Goal: Browse casually: Explore the website without a specific task or goal

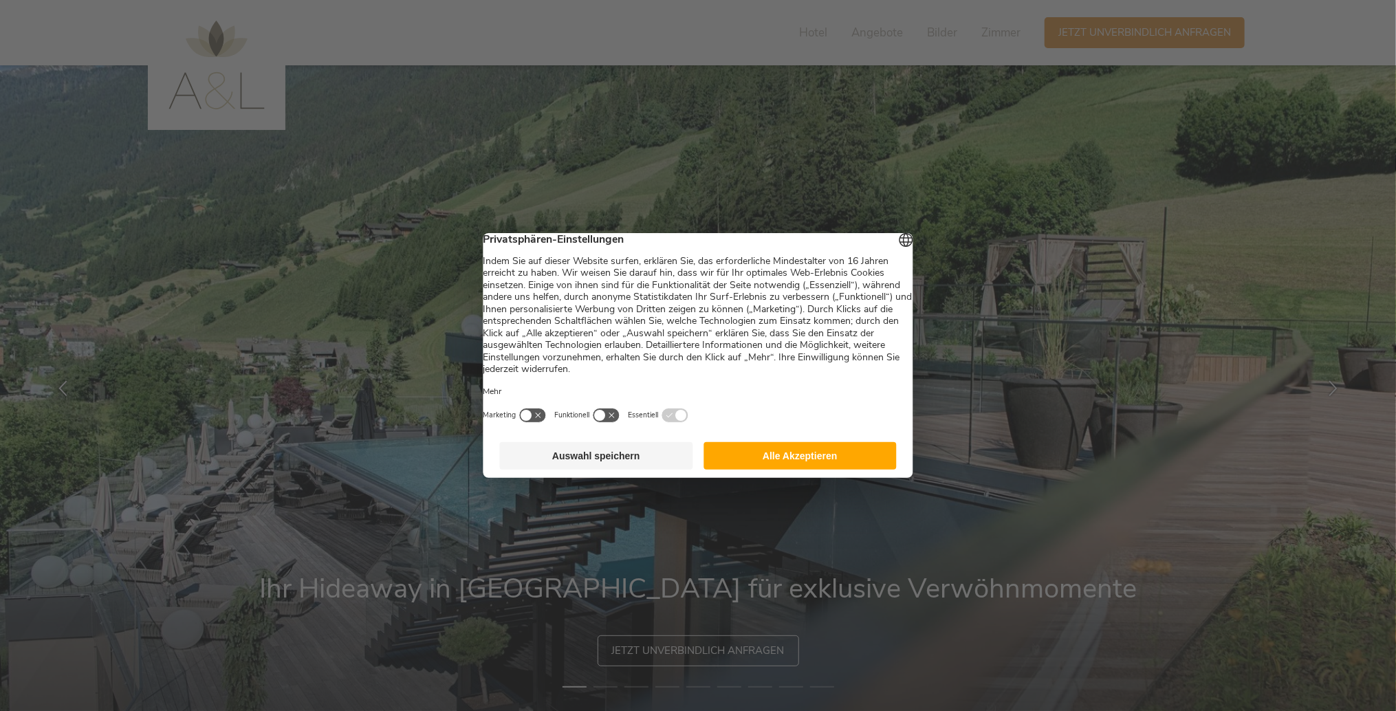
click at [743, 459] on button "Alle Akzeptieren" at bounding box center [800, 456] width 193 height 28
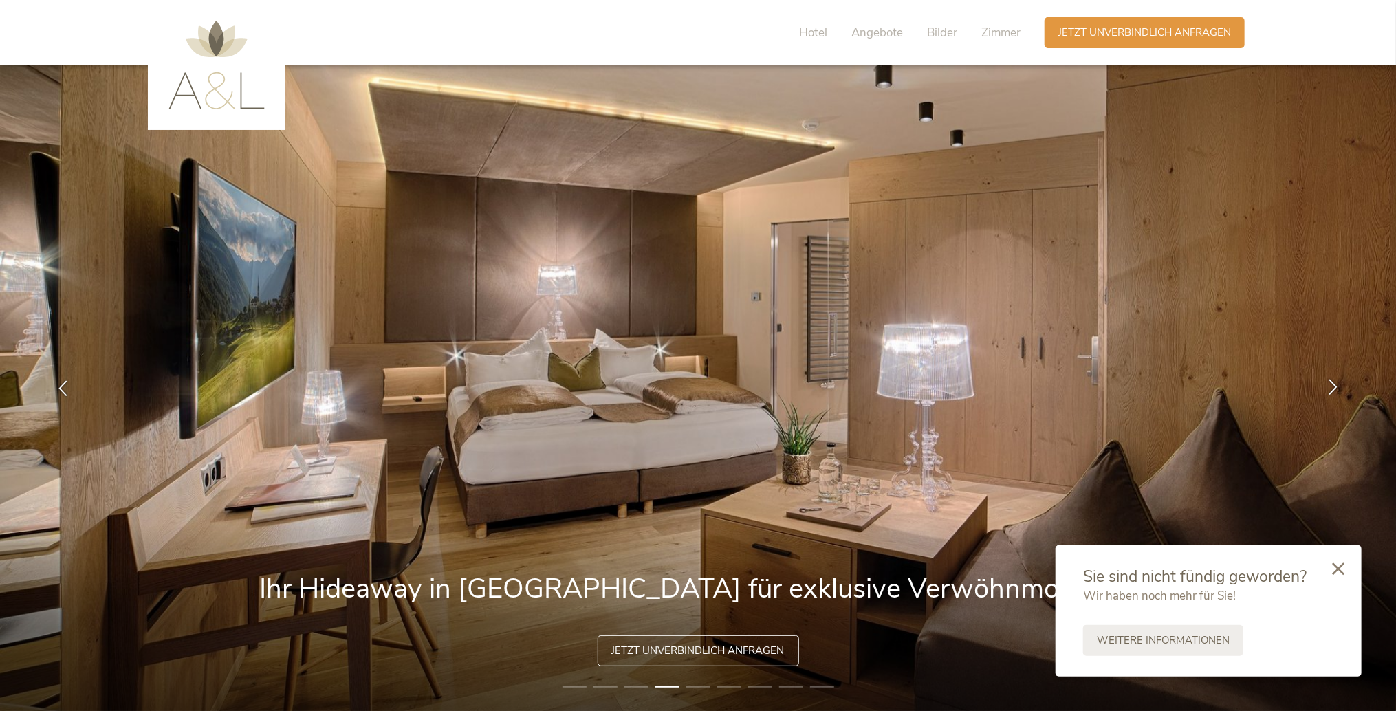
click at [1334, 384] on icon at bounding box center [1333, 387] width 16 height 16
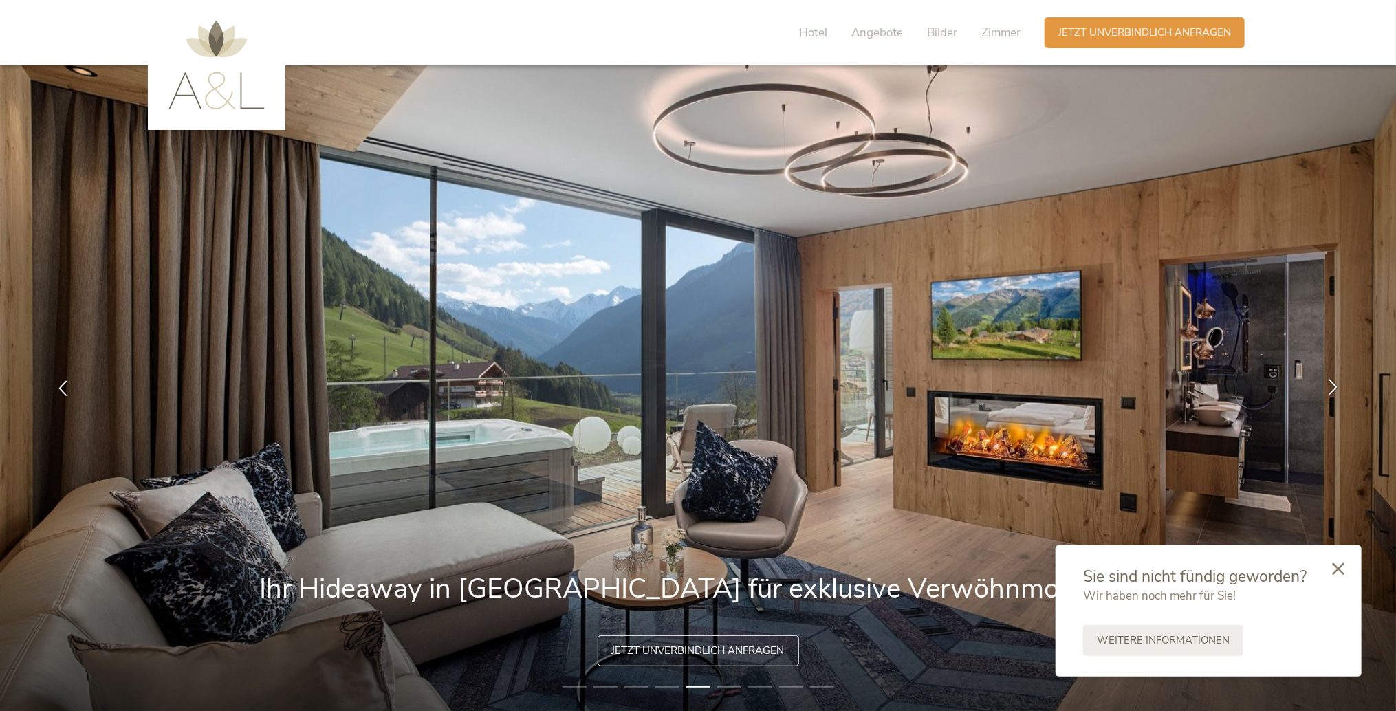
click at [1334, 384] on icon at bounding box center [1333, 387] width 16 height 16
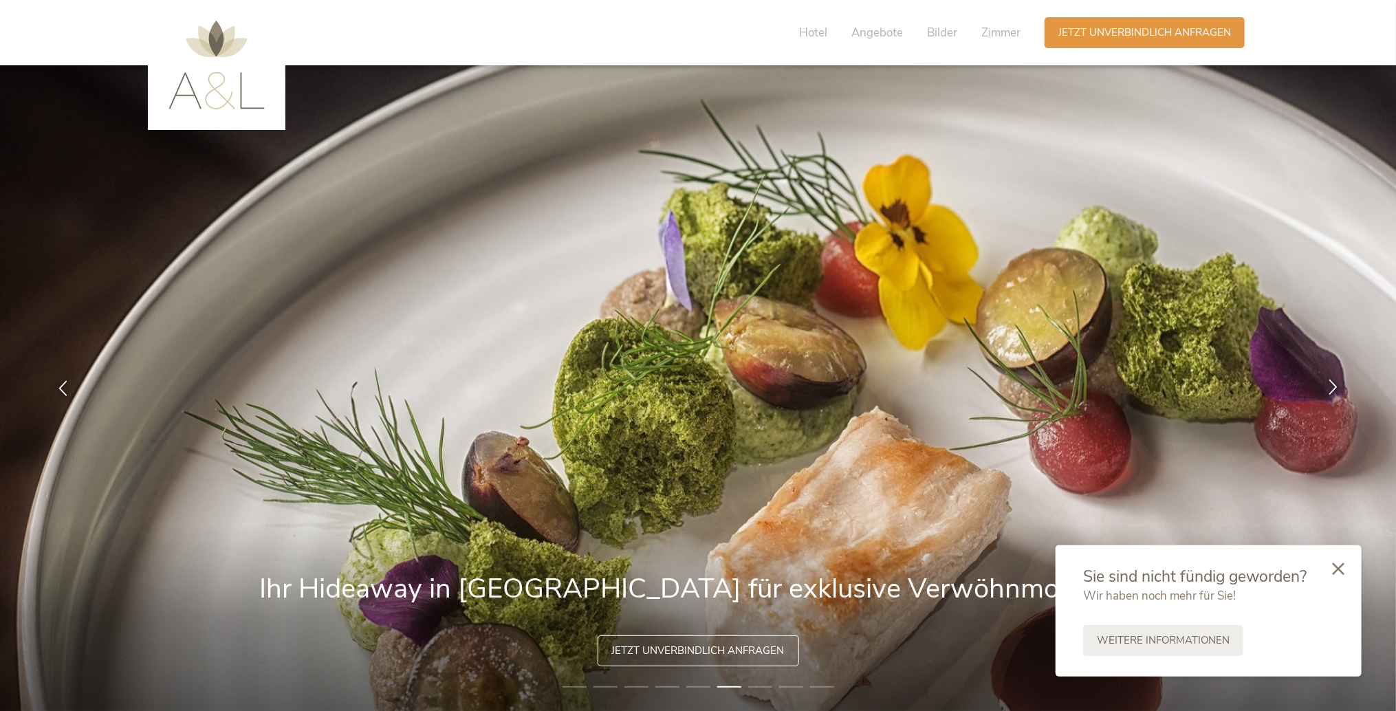
click at [1334, 384] on icon at bounding box center [1333, 387] width 16 height 16
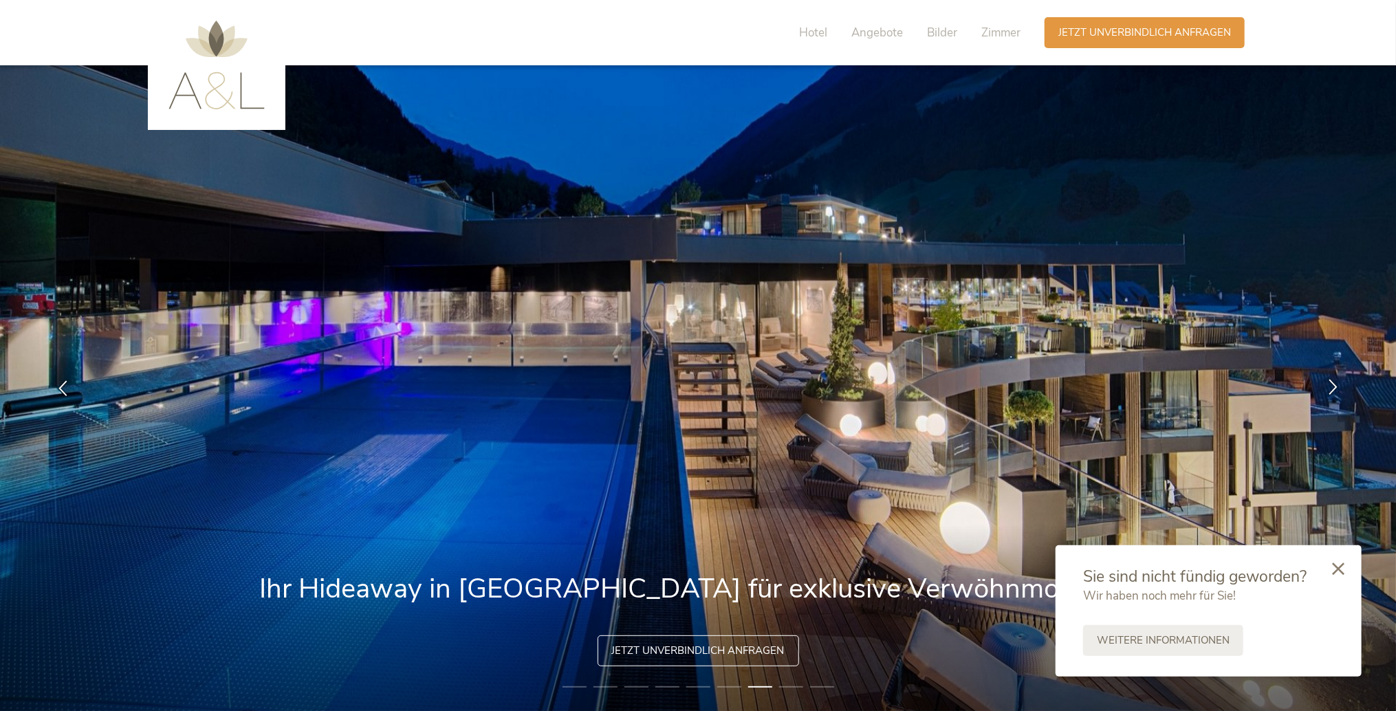
click at [1334, 384] on icon at bounding box center [1333, 387] width 16 height 16
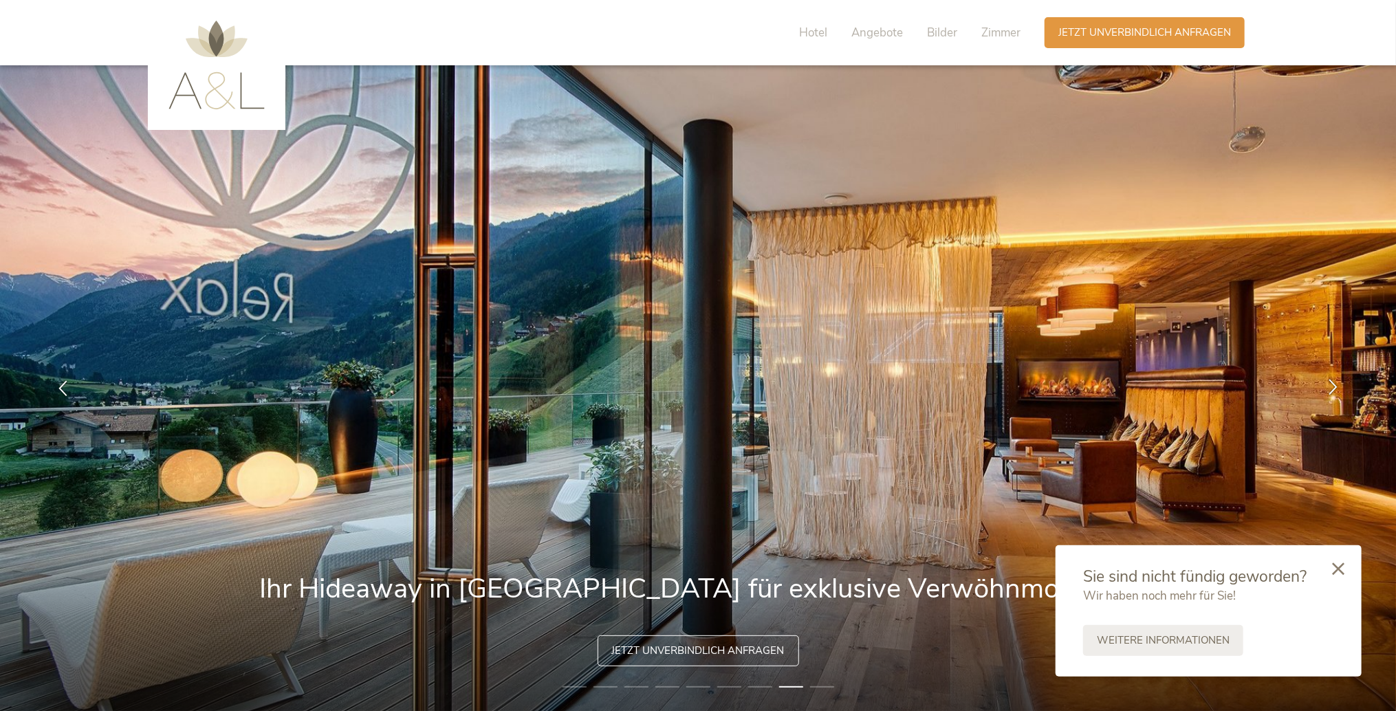
click at [1334, 384] on icon at bounding box center [1333, 387] width 16 height 16
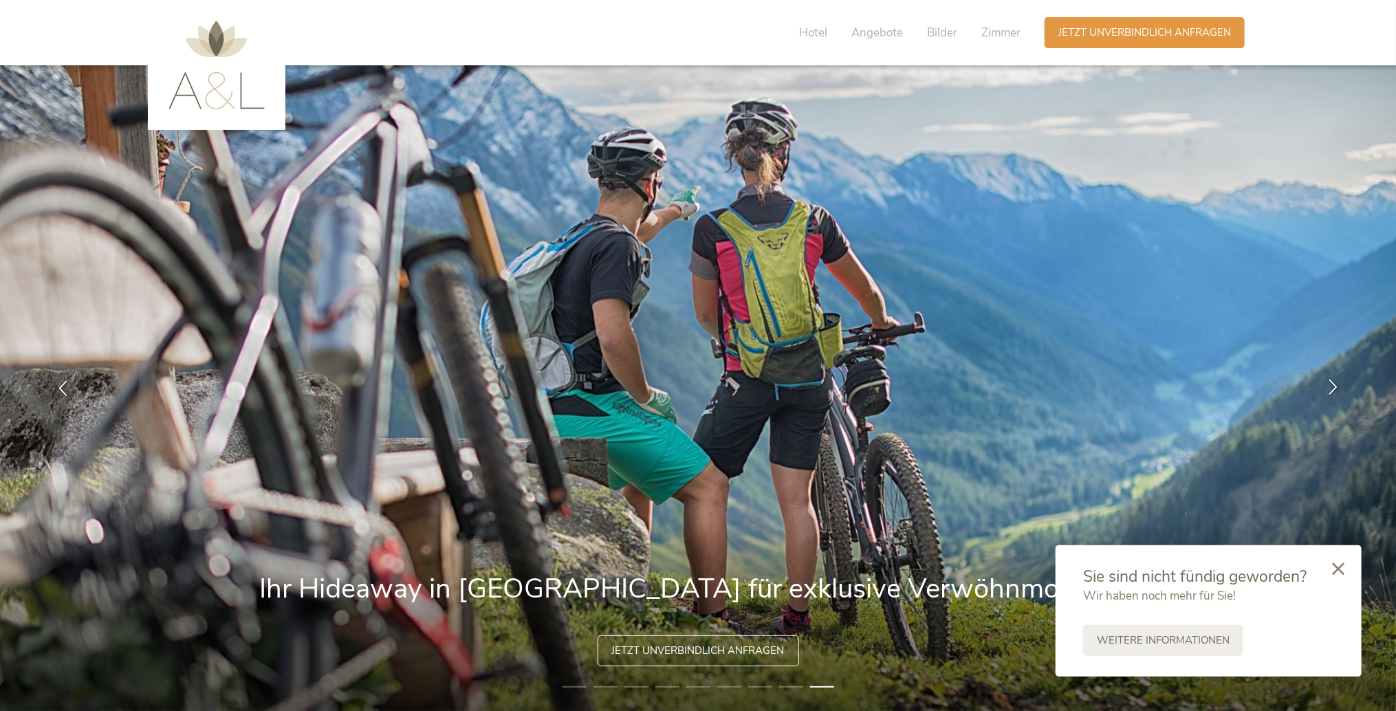
click at [1334, 384] on icon at bounding box center [1333, 387] width 16 height 16
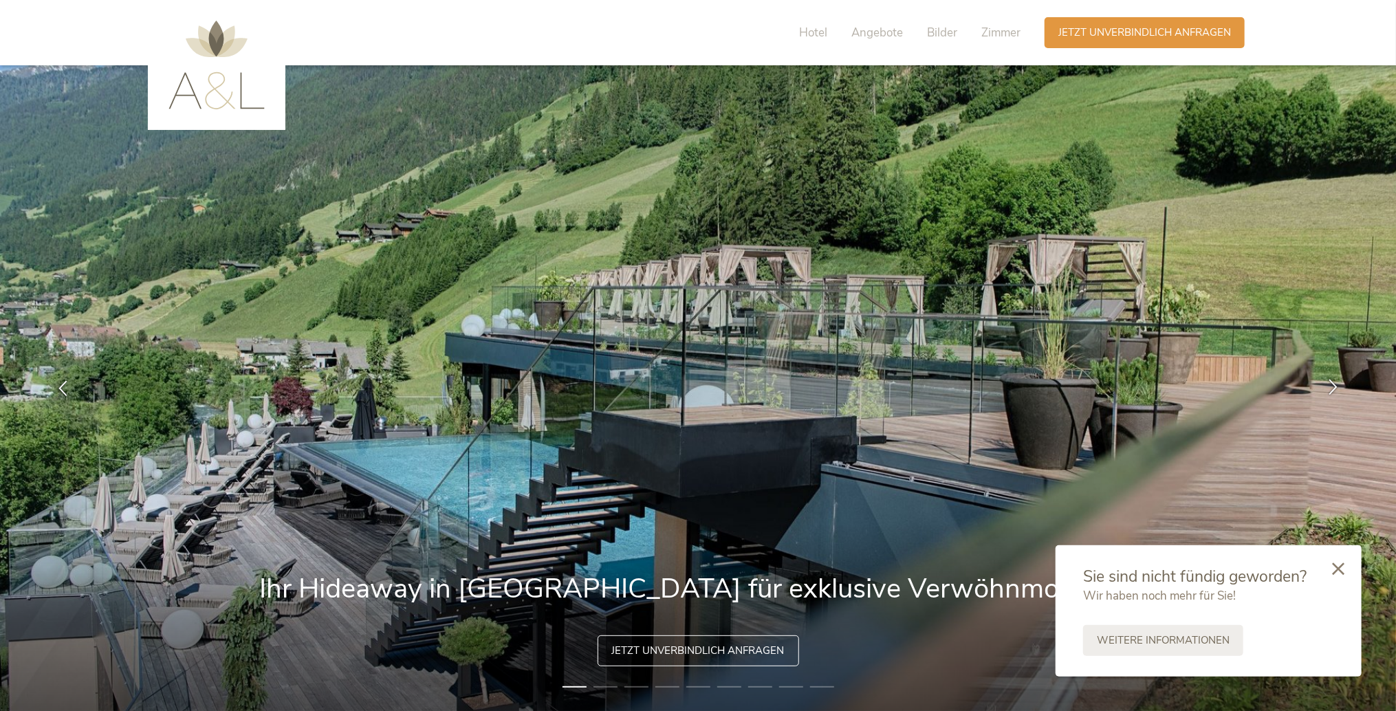
click at [1334, 384] on icon at bounding box center [1333, 387] width 16 height 16
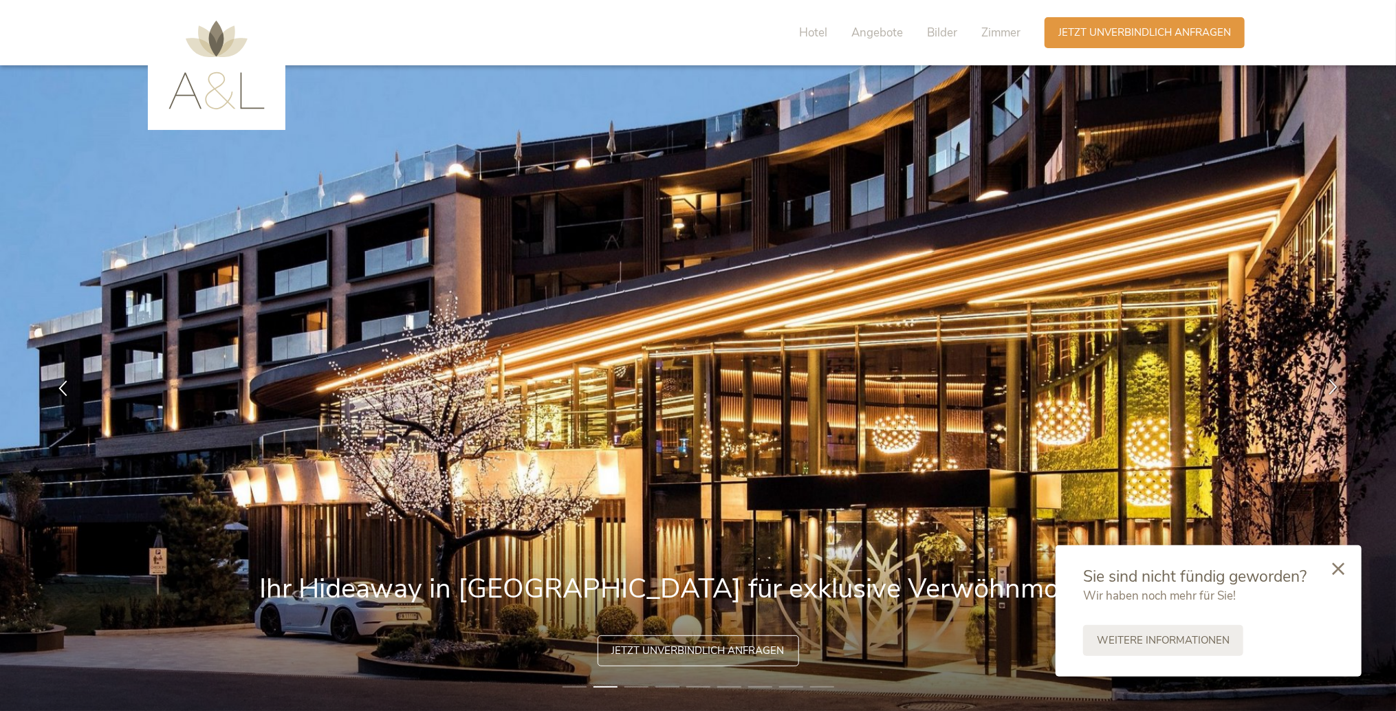
click at [1334, 384] on icon at bounding box center [1333, 387] width 16 height 16
click at [1332, 384] on icon at bounding box center [1333, 387] width 16 height 16
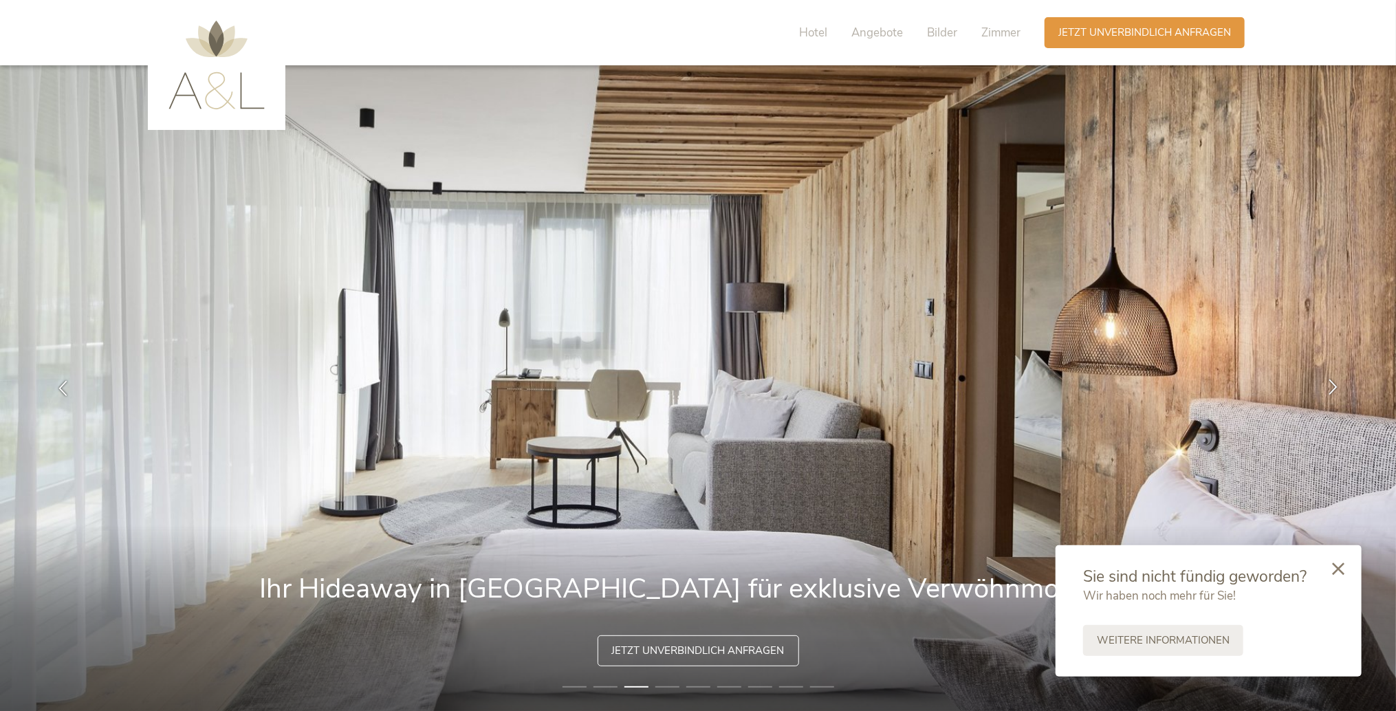
click at [1332, 384] on icon at bounding box center [1333, 387] width 16 height 16
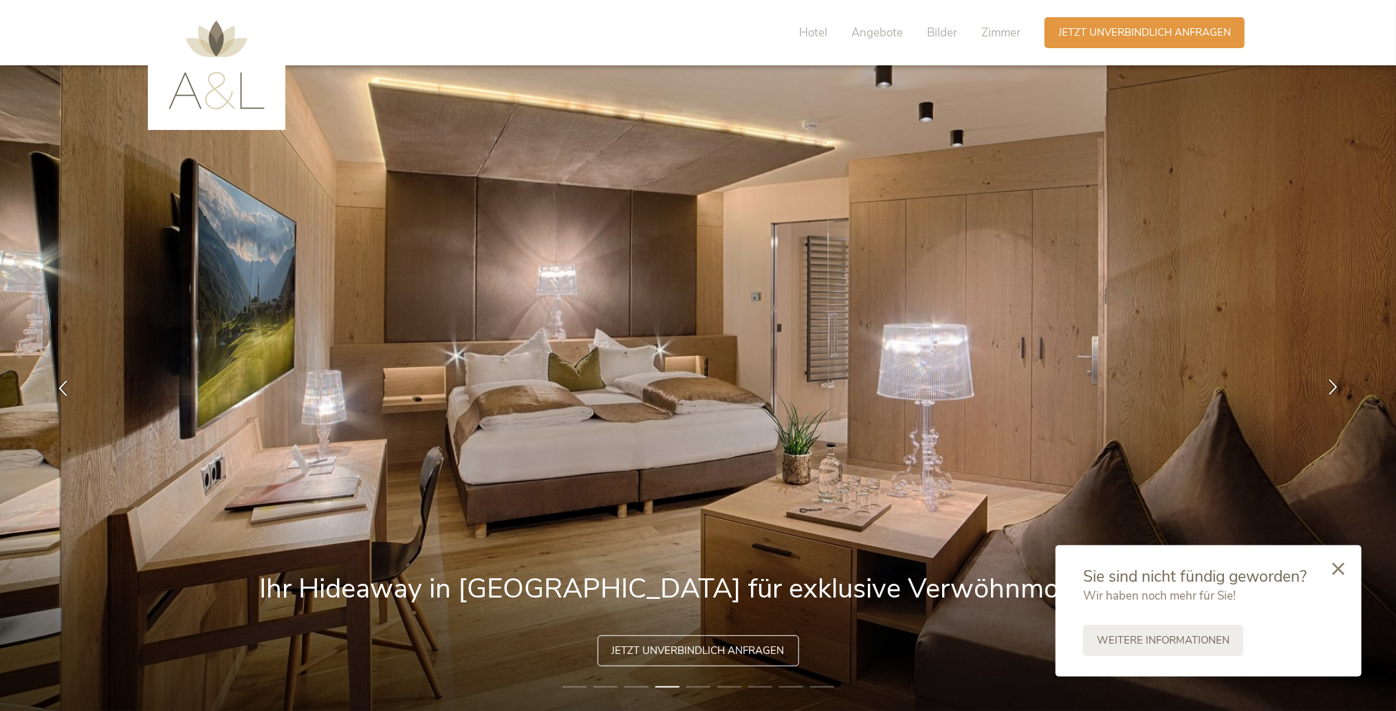
click at [1332, 384] on icon at bounding box center [1333, 387] width 16 height 16
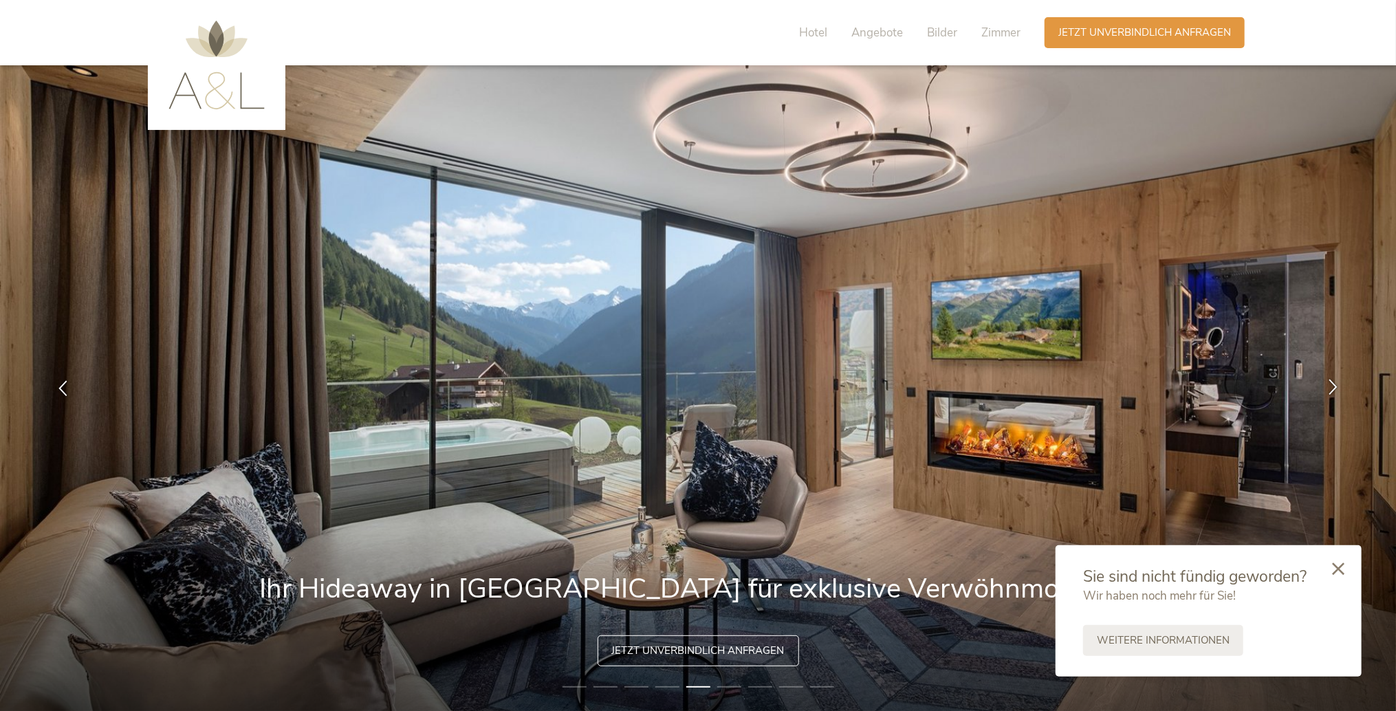
click at [1333, 384] on icon at bounding box center [1333, 387] width 16 height 16
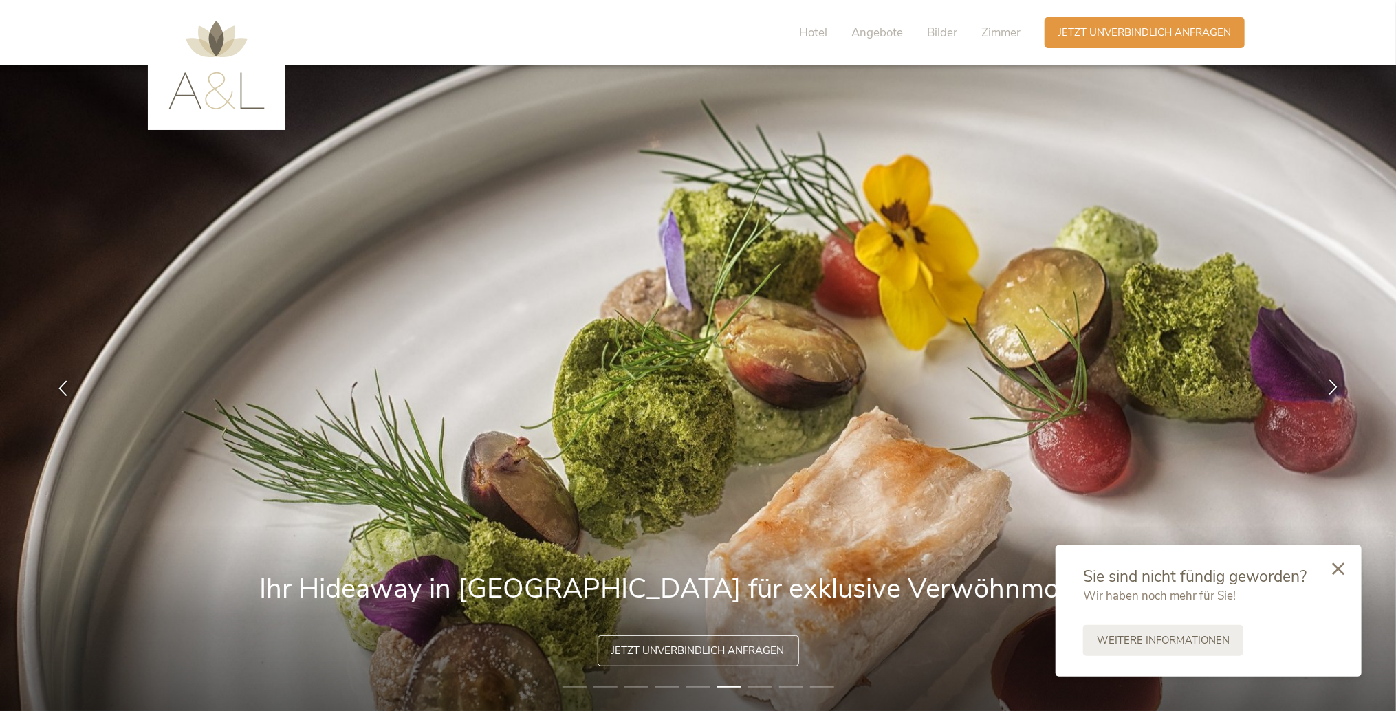
click at [1333, 384] on icon at bounding box center [1333, 387] width 16 height 16
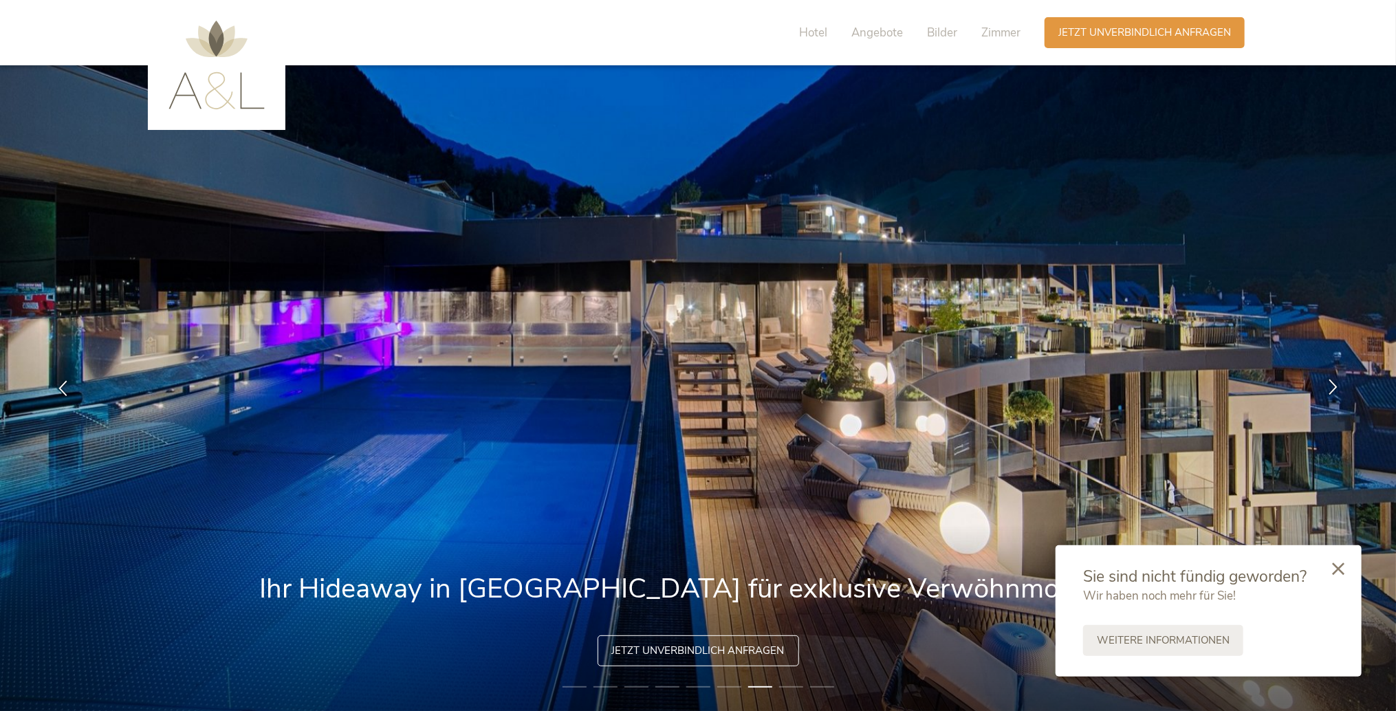
click at [1333, 384] on icon at bounding box center [1333, 387] width 16 height 16
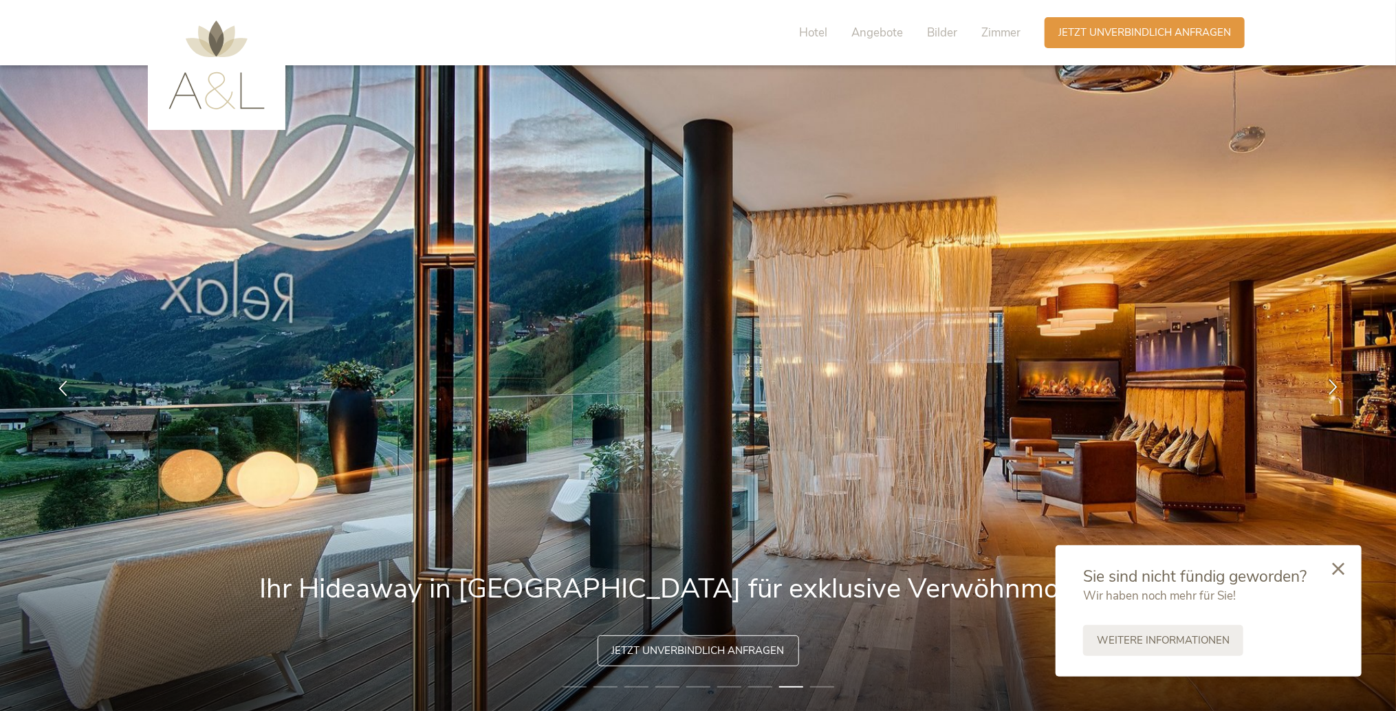
click at [1333, 384] on icon at bounding box center [1333, 387] width 16 height 16
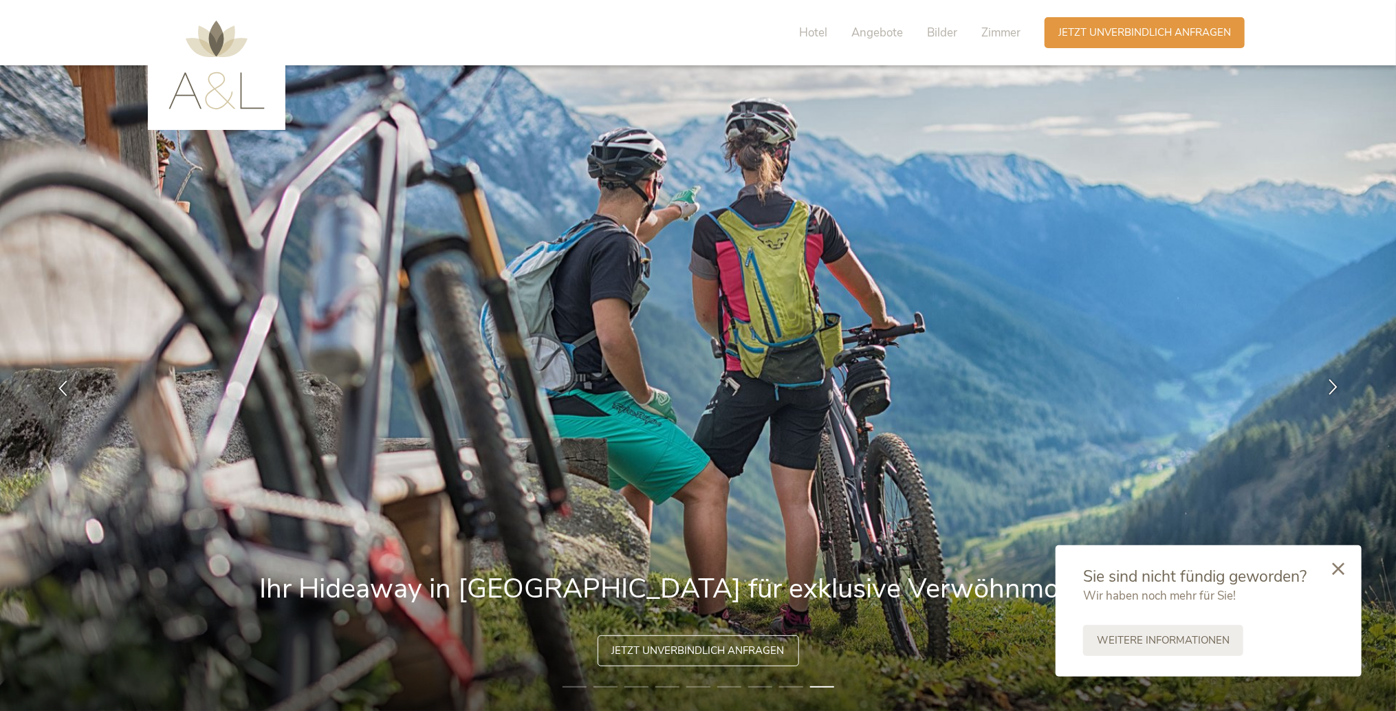
click at [1333, 384] on icon at bounding box center [1333, 387] width 16 height 16
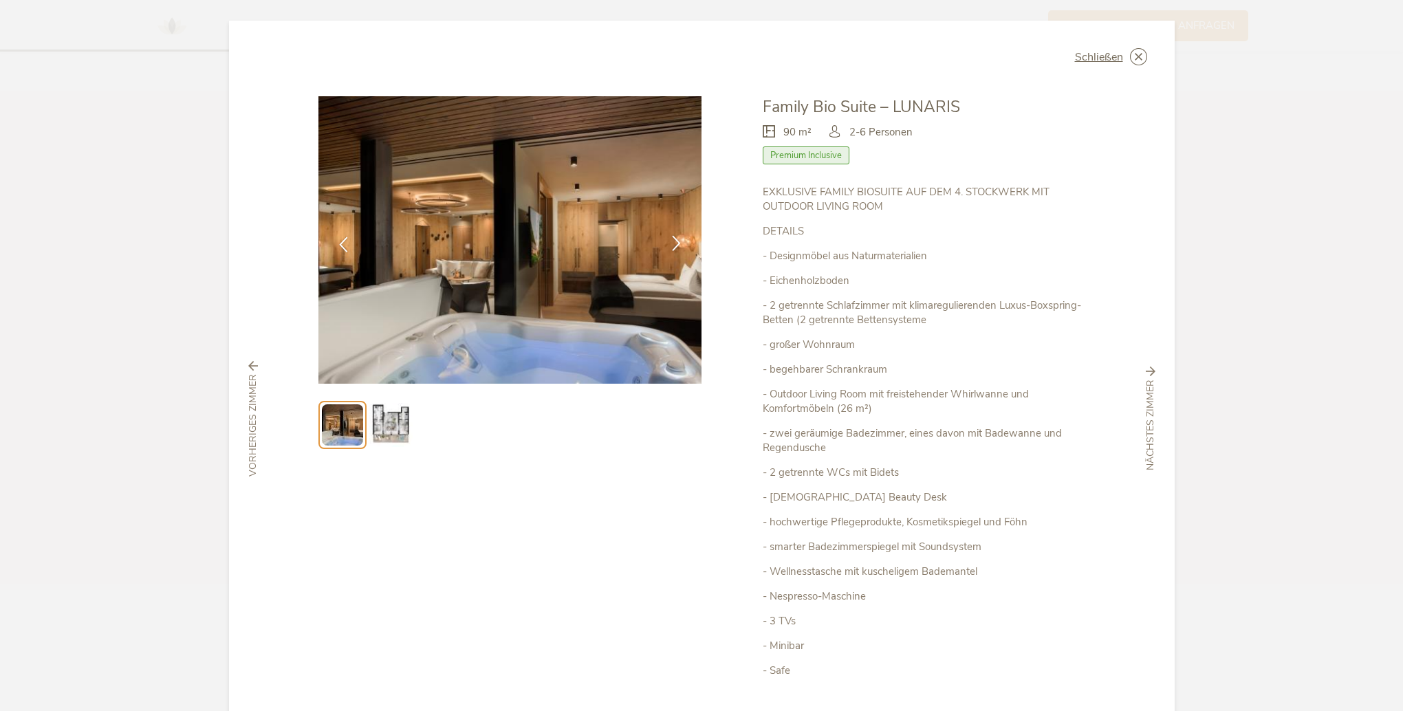
click at [679, 239] on icon at bounding box center [677, 243] width 16 height 16
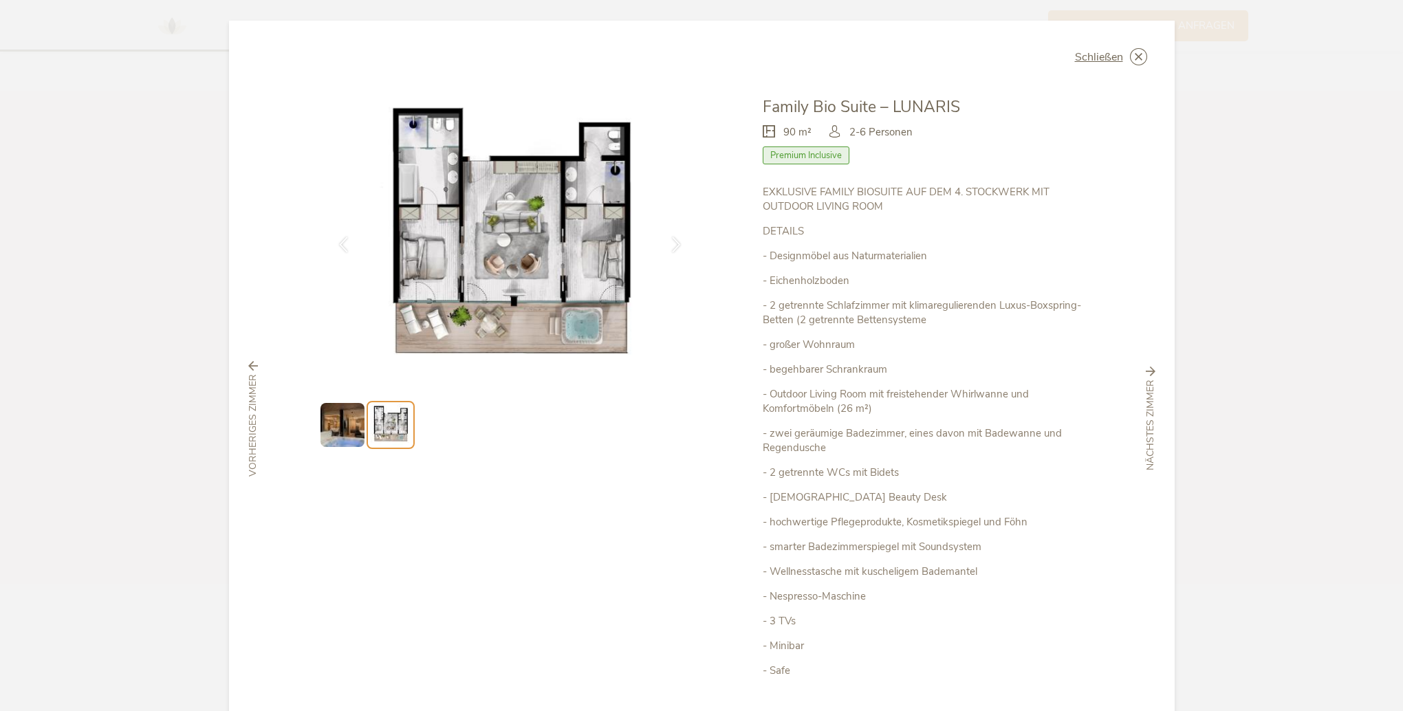
click at [330, 440] on img at bounding box center [343, 425] width 44 height 44
